Goal: Check status: Check status

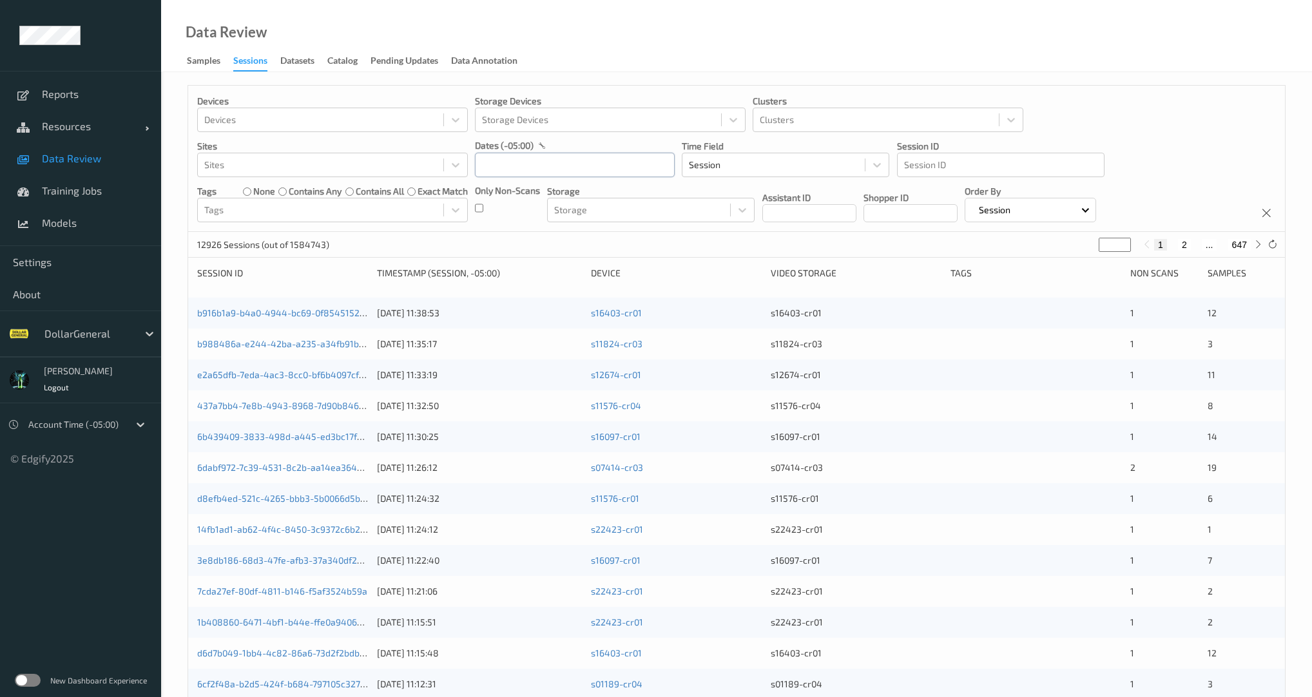
click at [529, 159] on input "text" at bounding box center [575, 165] width 200 height 24
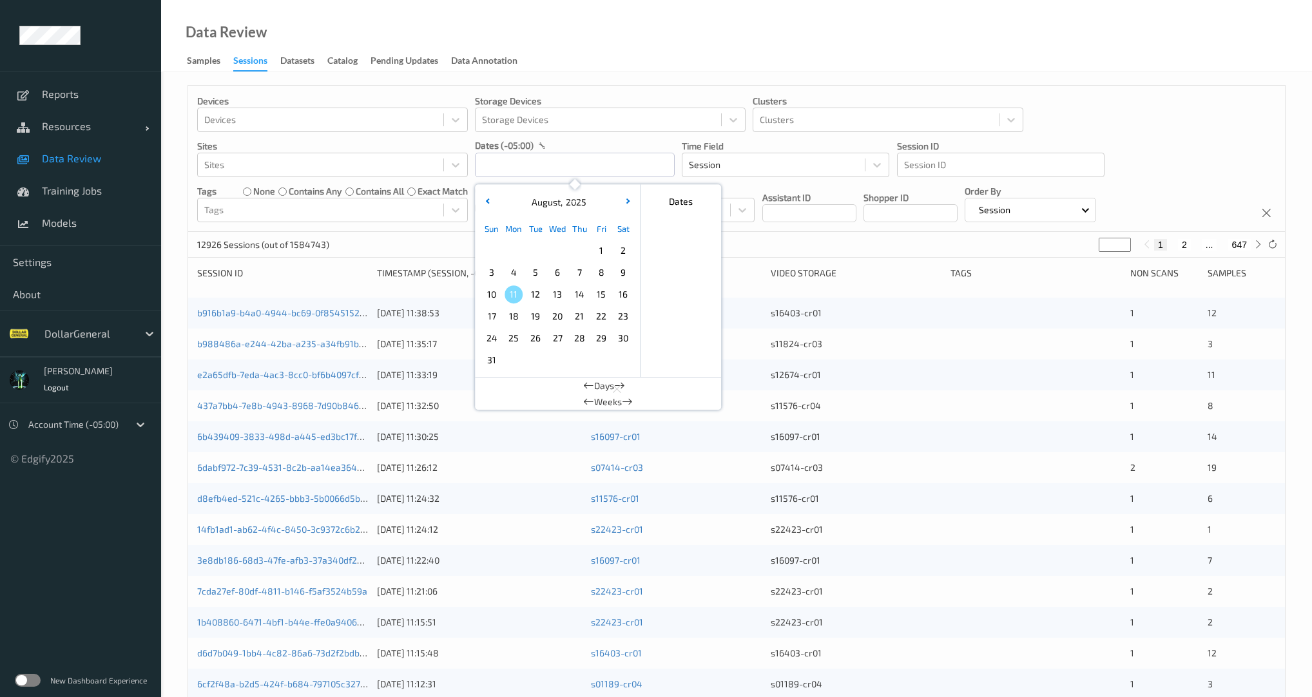
click at [597, 247] on span "1" at bounding box center [601, 251] width 18 height 18
type input "[DATE] 00:00 -> [DATE] 23:59"
click at [443, 228] on div "Devices Devices Storage Devices Storage Devices Clusters Clusters Sites Sites d…" at bounding box center [736, 159] width 1097 height 146
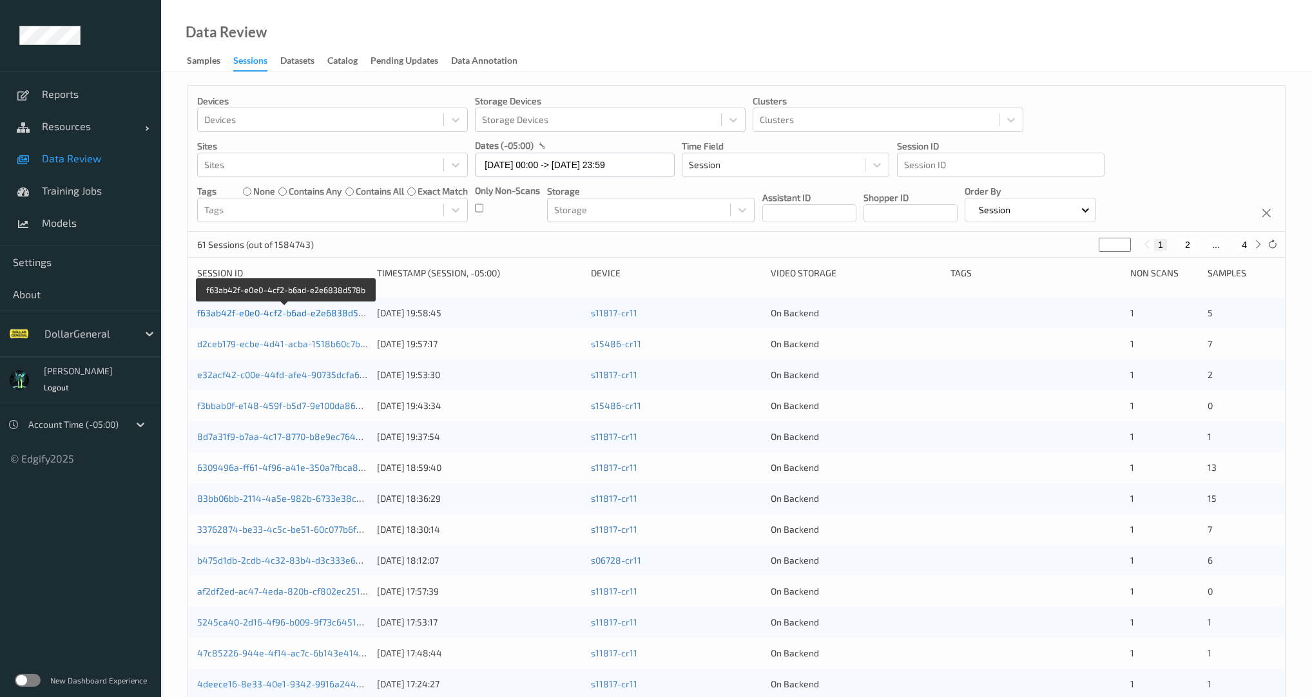
click at [337, 317] on link "f63ab42f-e0e0-4cf2-b6ad-e2e6838d578b" at bounding box center [285, 312] width 177 height 11
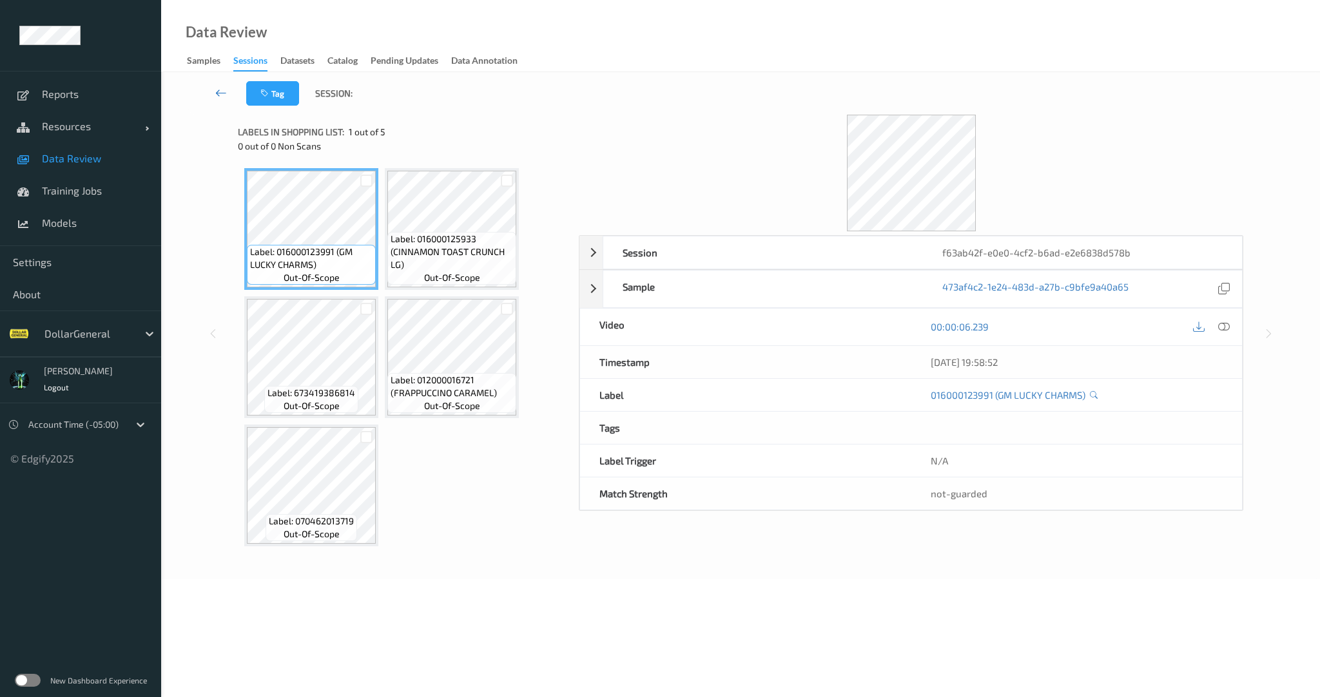
click at [217, 95] on icon at bounding box center [221, 92] width 12 height 13
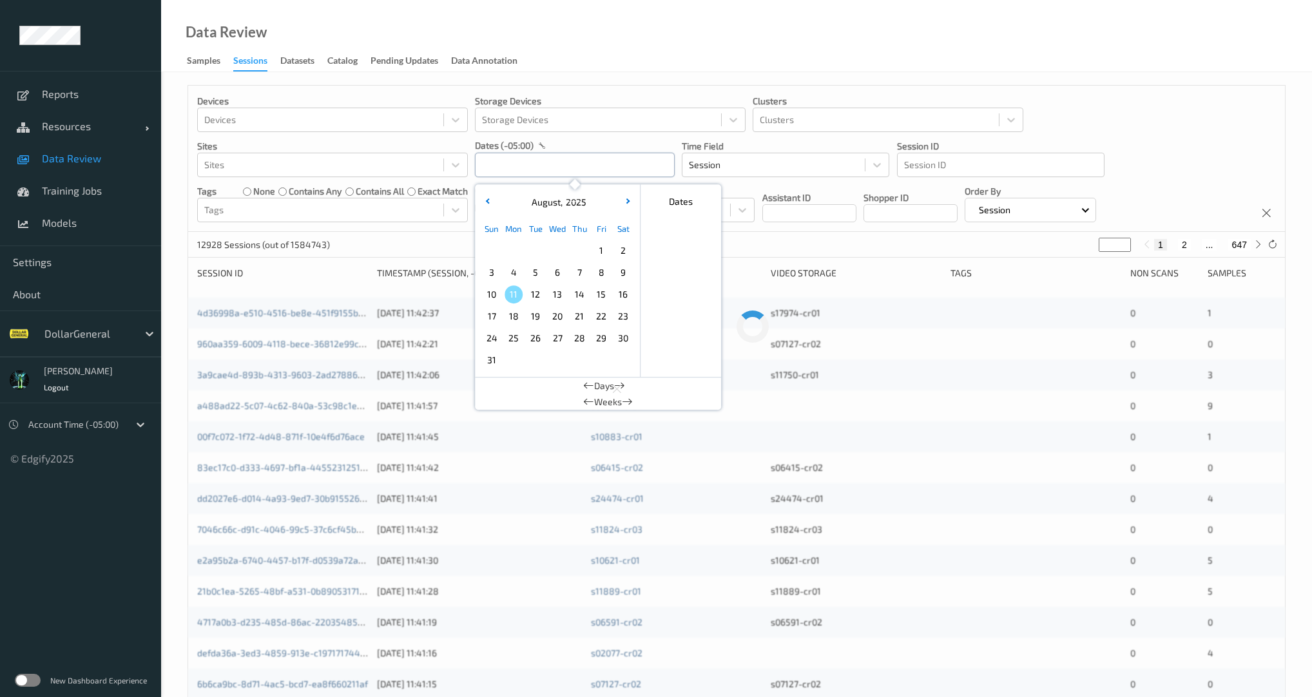
click at [555, 159] on input "text" at bounding box center [575, 165] width 200 height 24
click at [609, 253] on span "1" at bounding box center [601, 251] width 18 height 18
type input "[DATE] 00:00 -> [DATE] 23:59"
click at [434, 227] on div "Devices Devices Storage Devices Storage Devices Clusters Clusters Sites Sites d…" at bounding box center [736, 159] width 1097 height 146
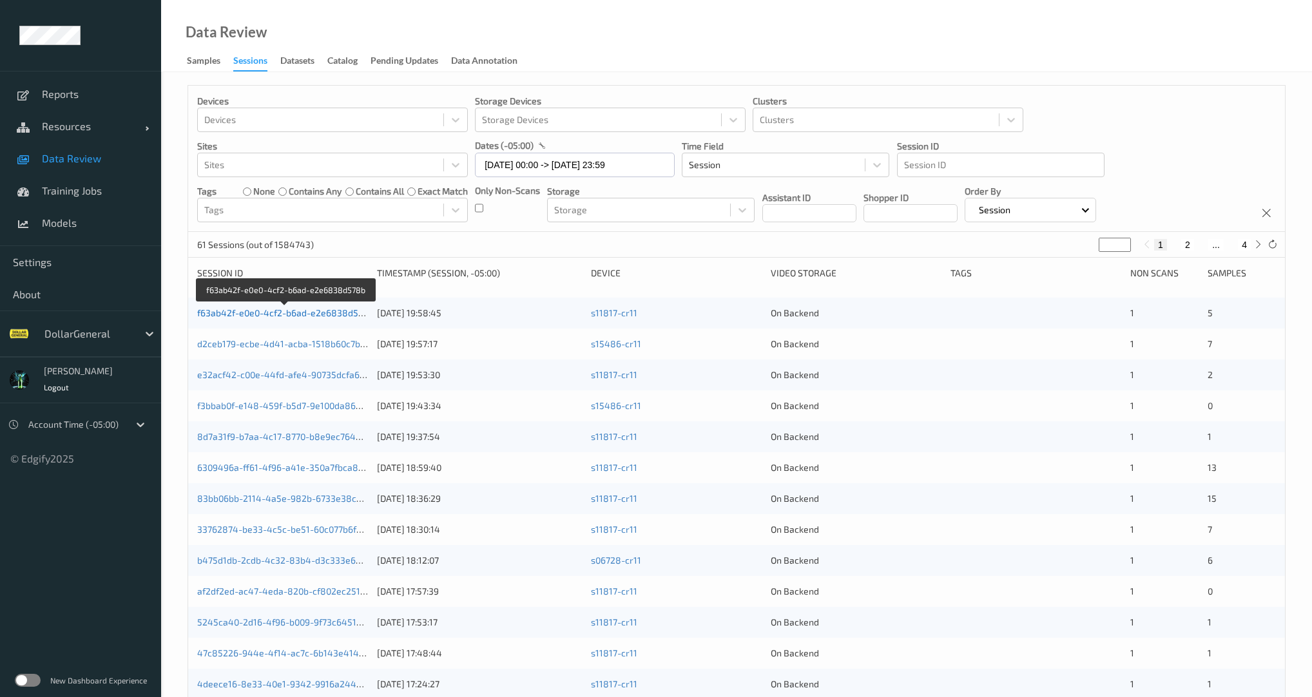
click at [280, 313] on link "f63ab42f-e0e0-4cf2-b6ad-e2e6838d578b" at bounding box center [285, 312] width 177 height 11
